Goal: Navigation & Orientation: Go to known website

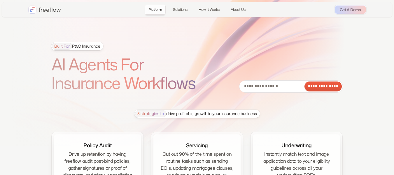
click at [237, 102] on section "**********" at bounding box center [197, 110] width 394 height 221
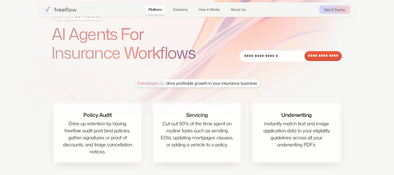
scroll to position [30, 0]
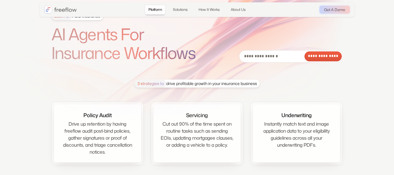
click at [0, 58] on section "**********" at bounding box center [197, 80] width 394 height 221
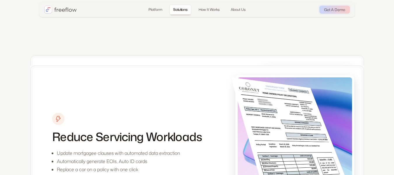
scroll to position [767, 0]
